Goal: Download file/media

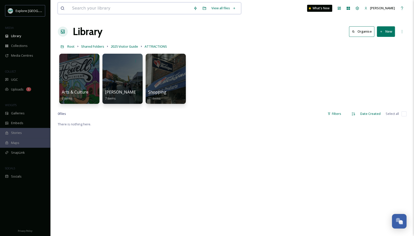
click at [133, 9] on input at bounding box center [130, 8] width 121 height 11
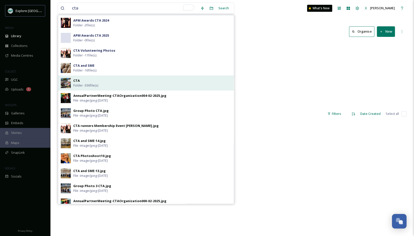
click at [83, 81] on div "CTA Folder - 336 file(s)" at bounding box center [152, 83] width 158 height 10
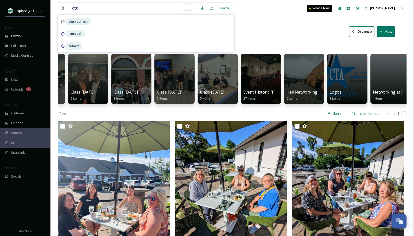
scroll to position [0, 645]
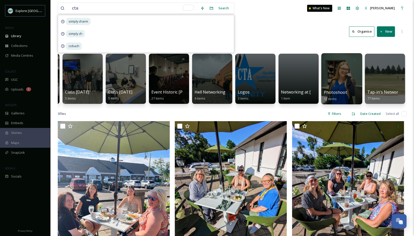
click at [347, 77] on div at bounding box center [341, 78] width 41 height 51
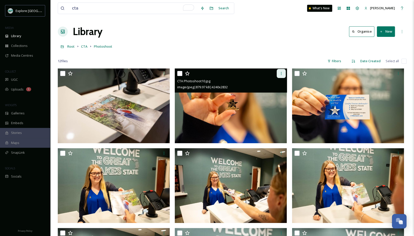
click at [279, 75] on div at bounding box center [281, 73] width 9 height 9
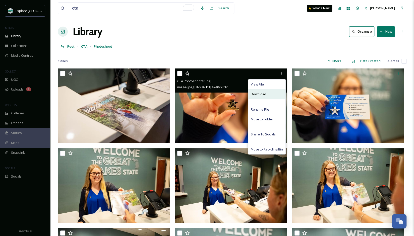
click at [273, 94] on div "Download" at bounding box center [267, 94] width 37 height 10
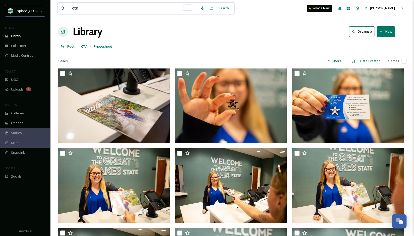
drag, startPoint x: 97, startPoint y: 6, endPoint x: 66, endPoint y: 6, distance: 30.4
click at [66, 6] on div "cta" at bounding box center [129, 8] width 137 height 11
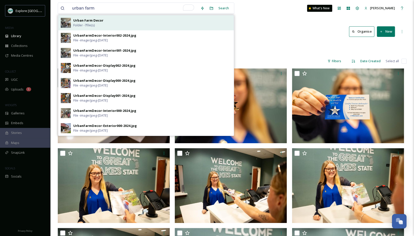
click at [85, 21] on strong "Urban Farm Decor" at bounding box center [88, 20] width 30 height 5
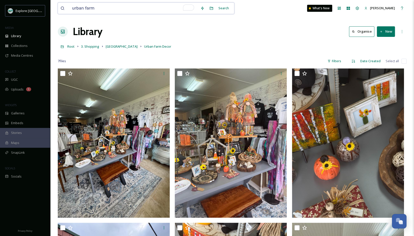
click at [99, 11] on input "urban farm" at bounding box center [134, 8] width 128 height 11
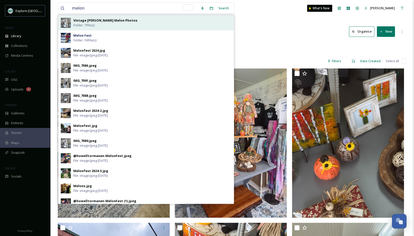
click at [100, 21] on strong "Vintage [PERSON_NAME] Melon Photos" at bounding box center [105, 20] width 64 height 5
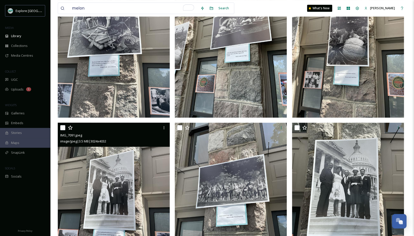
scroll to position [45, 0]
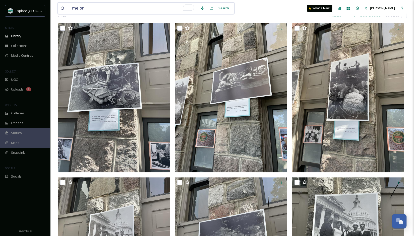
click at [94, 7] on input "melon" at bounding box center [134, 8] width 128 height 11
type input "melon"
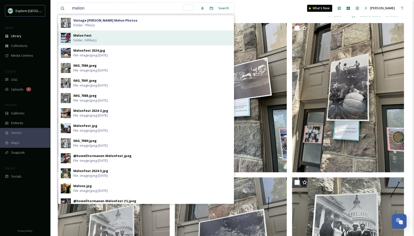
click at [88, 43] on div "Melon Fest Folder - 56 file(s)" at bounding box center [146, 37] width 176 height 15
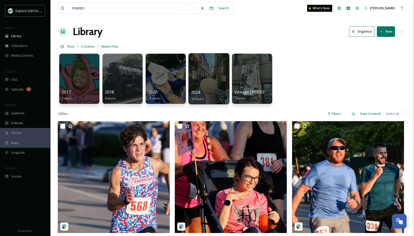
click at [206, 92] on div "2024 13 items" at bounding box center [209, 95] width 36 height 13
click at [205, 72] on div at bounding box center [208, 78] width 41 height 51
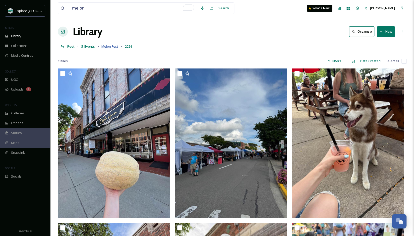
click at [113, 46] on span "Melon Fest" at bounding box center [110, 46] width 17 height 5
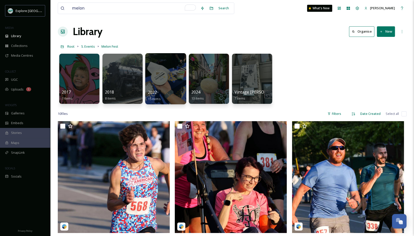
click at [171, 77] on div at bounding box center [165, 78] width 41 height 51
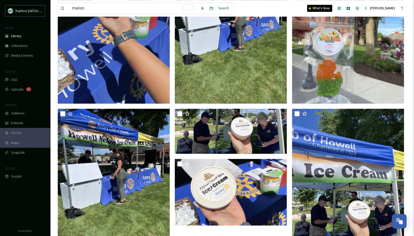
scroll to position [420, 0]
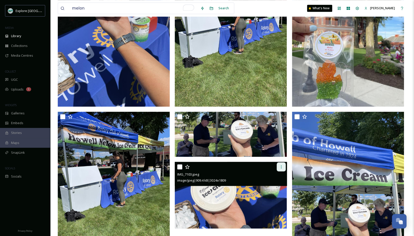
click at [281, 165] on icon at bounding box center [281, 167] width 4 height 4
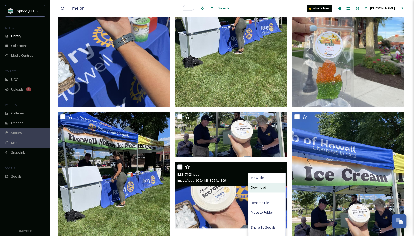
click at [268, 188] on div "Download" at bounding box center [267, 188] width 37 height 10
